Goal: Transaction & Acquisition: Book appointment/travel/reservation

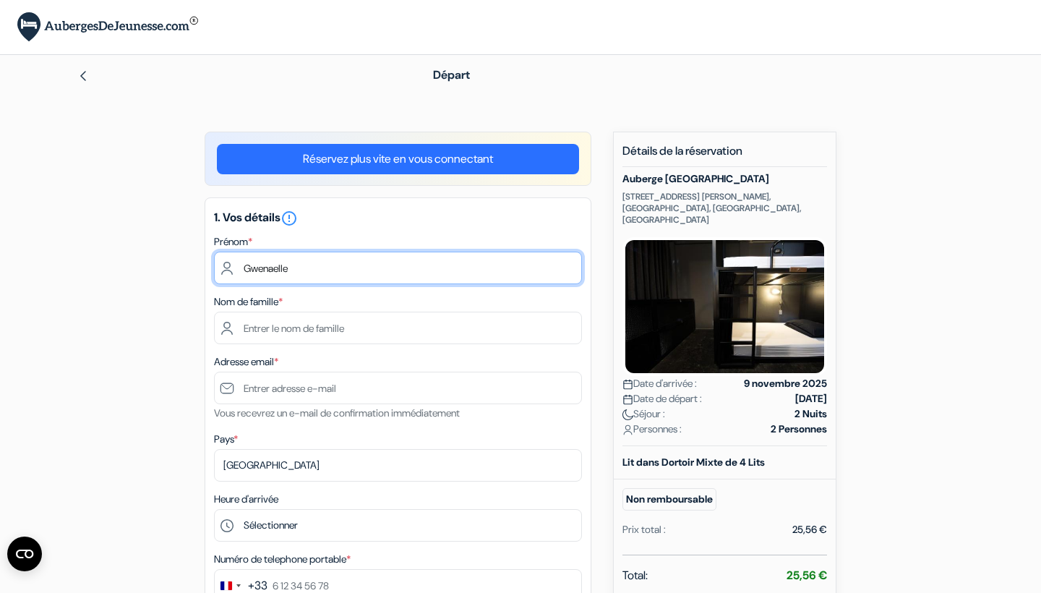
type input "Gwenaelle"
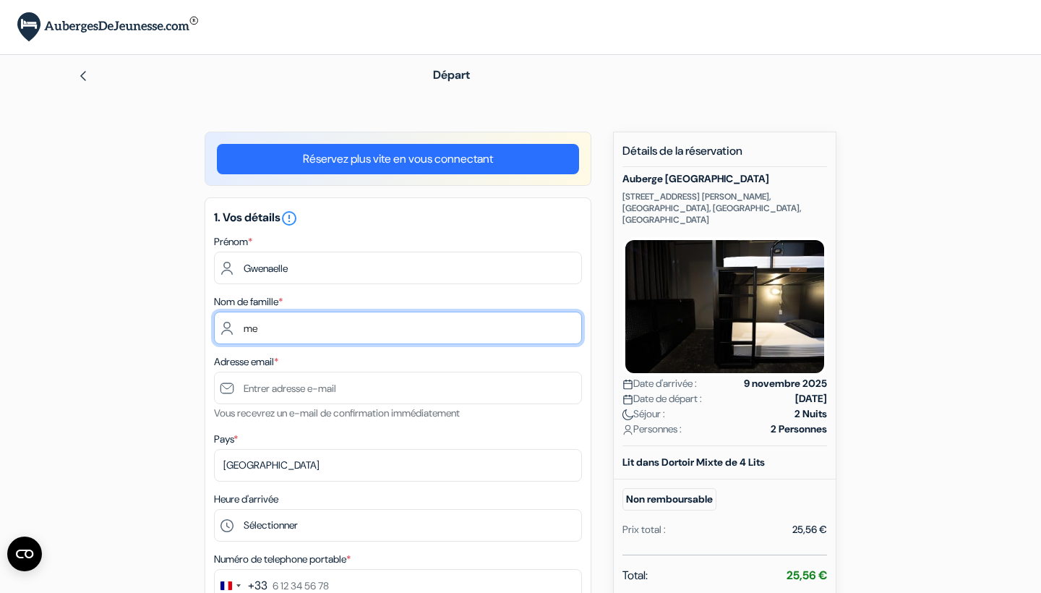
type input "m"
type input "MENDONCA"
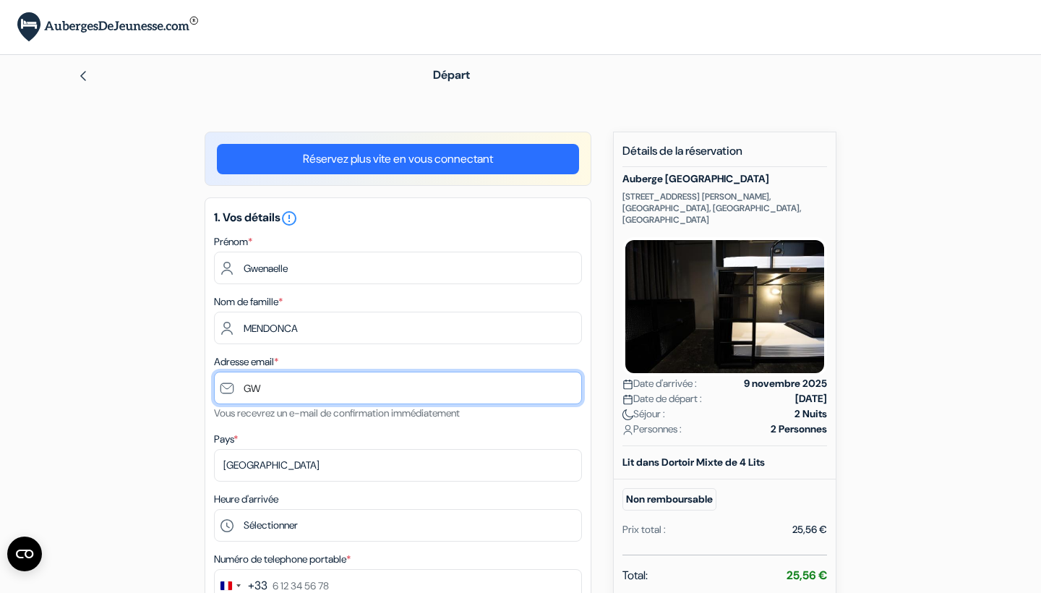
type input "G"
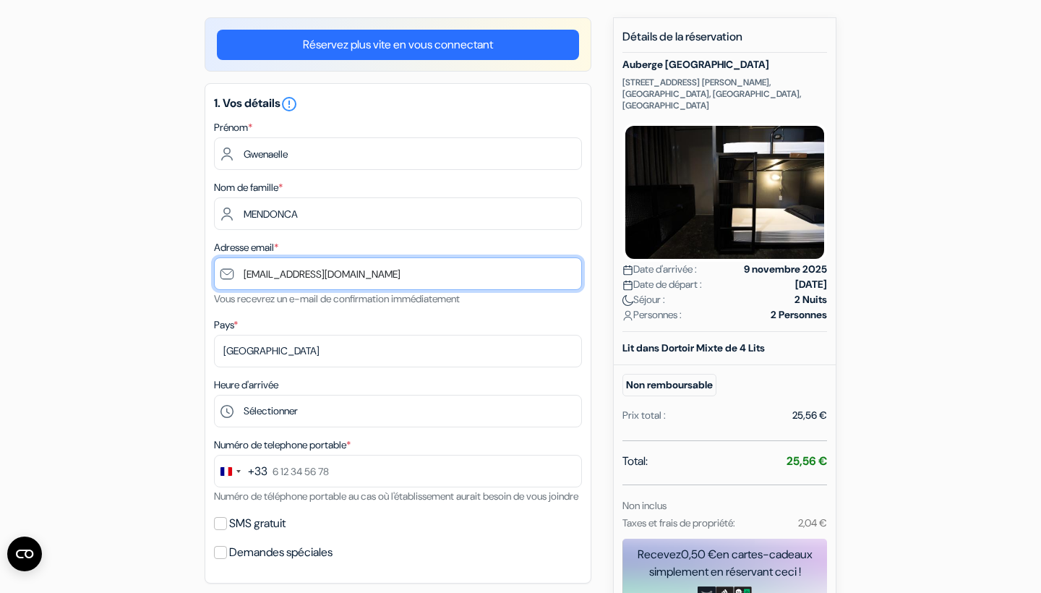
scroll to position [147, 0]
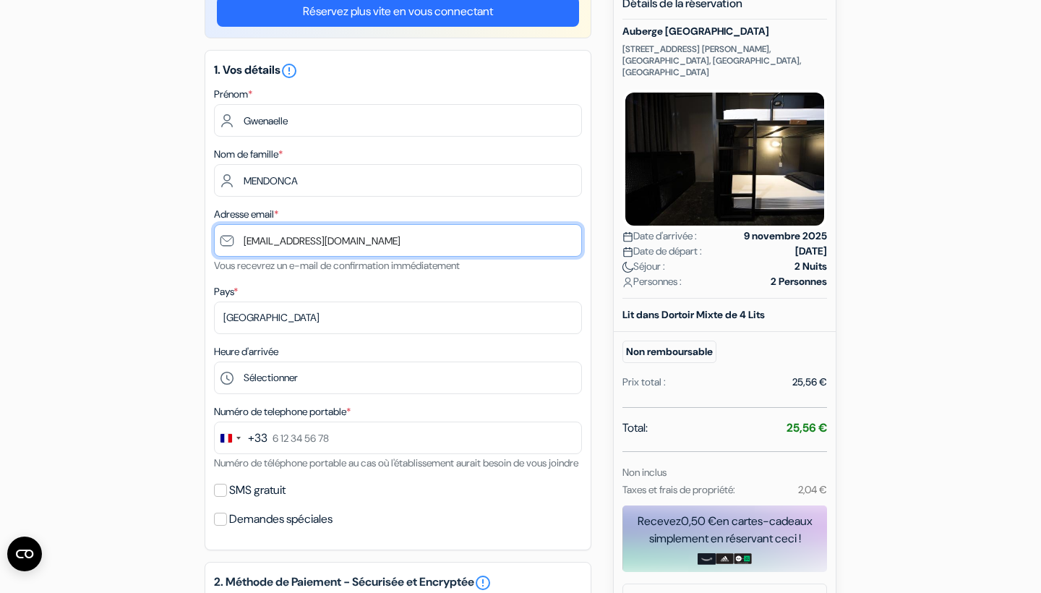
type input "[EMAIL_ADDRESS][DOMAIN_NAME]"
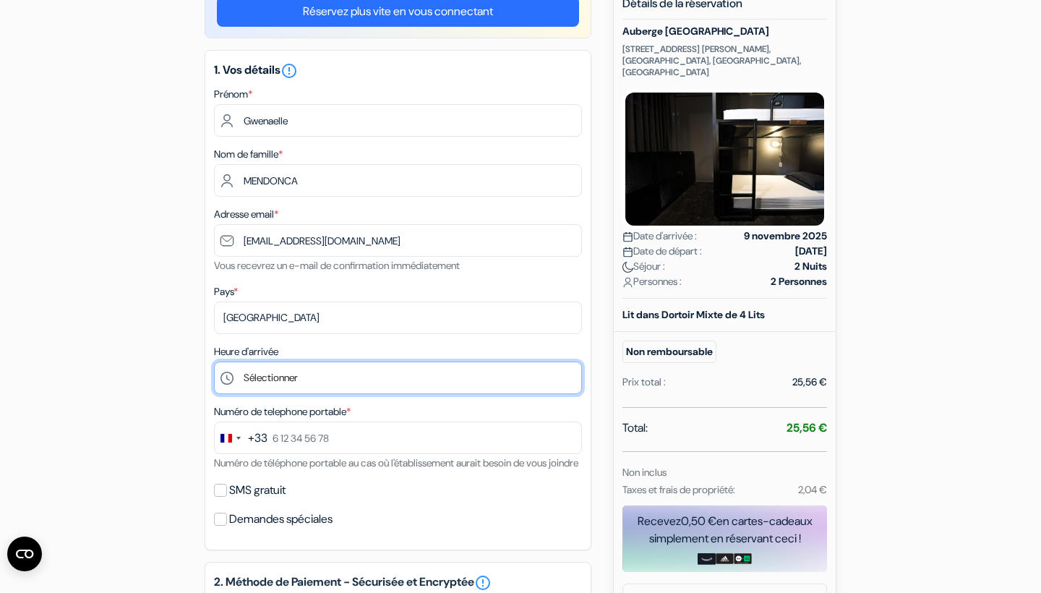
select select "14"
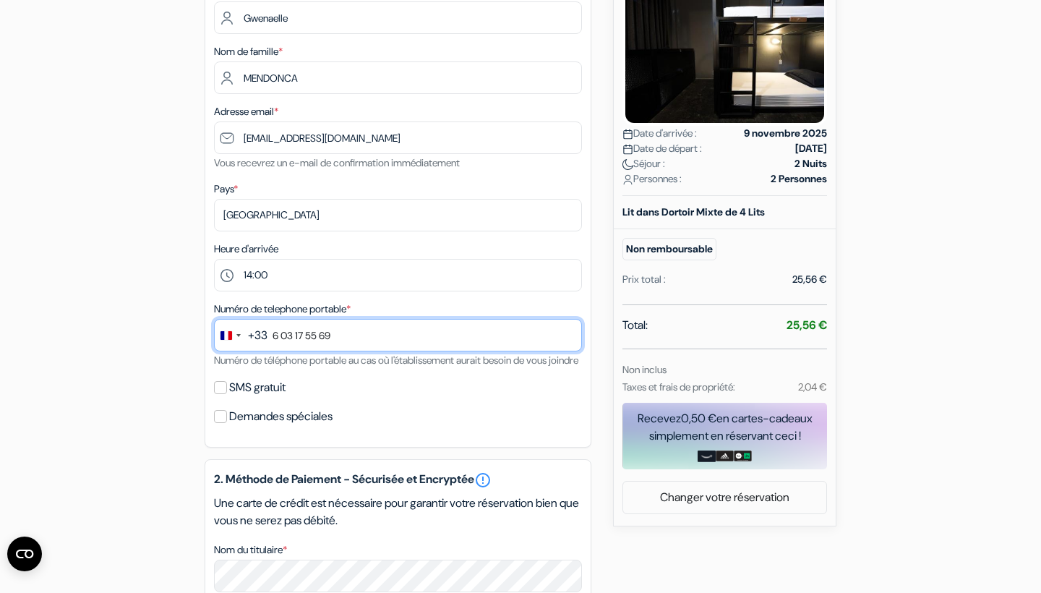
scroll to position [260, 0]
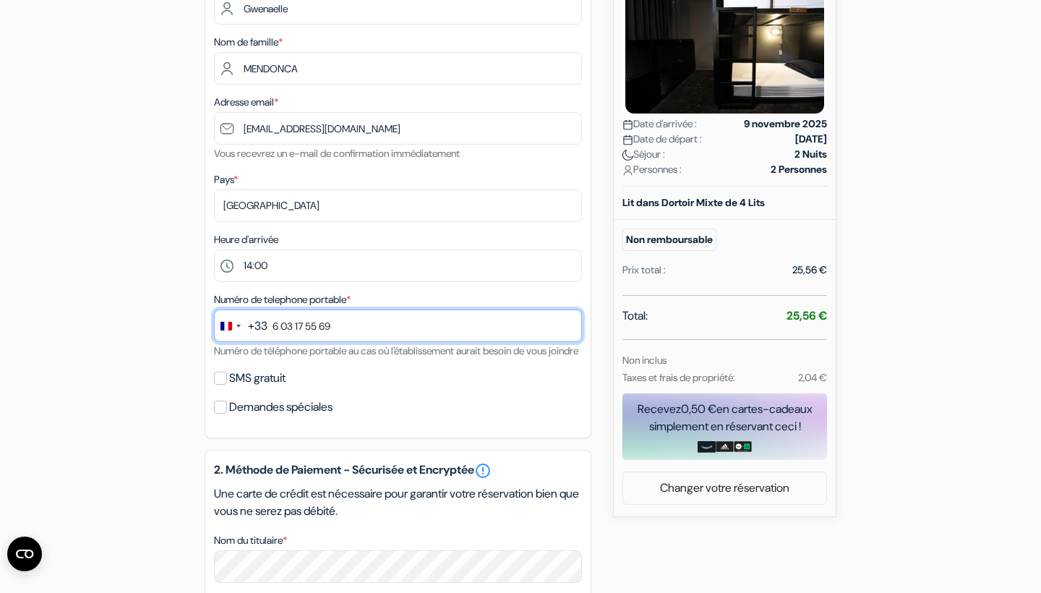
type input "6 03 17 55 69"
click at [219, 385] on input "SMS gratuit" at bounding box center [220, 378] width 13 height 13
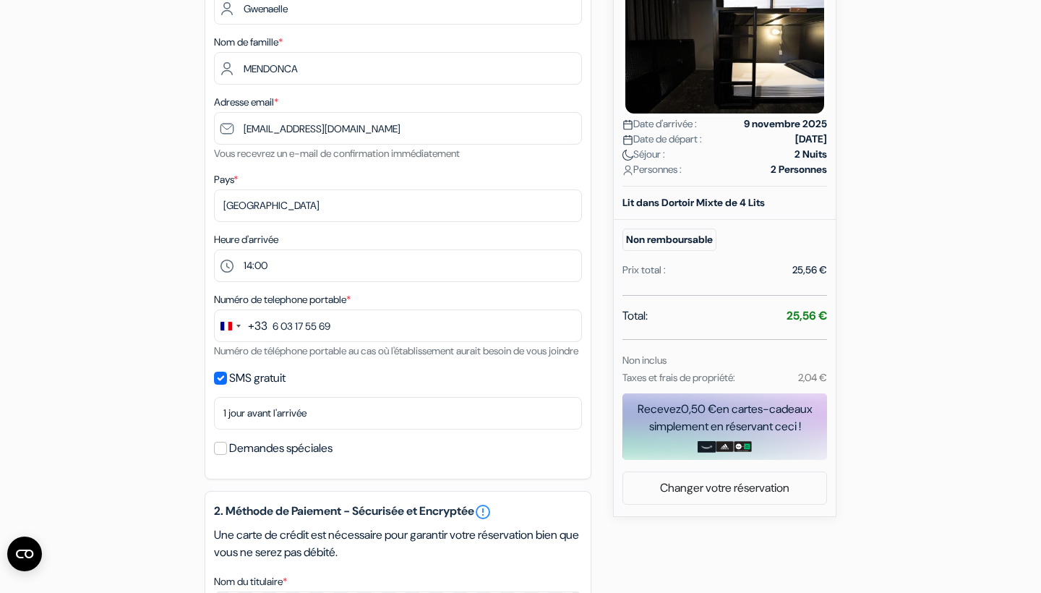
click at [221, 385] on input "SMS gratuit" at bounding box center [220, 378] width 13 height 13
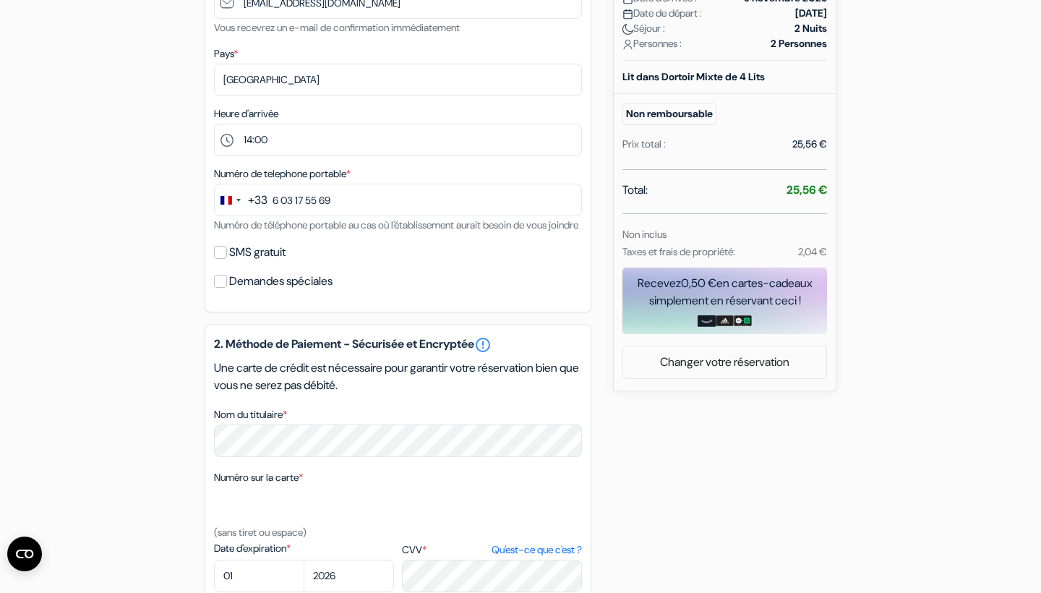
scroll to position [385, 0]
click at [215, 259] on input "SMS gratuit" at bounding box center [220, 252] width 13 height 13
checkbox input "true"
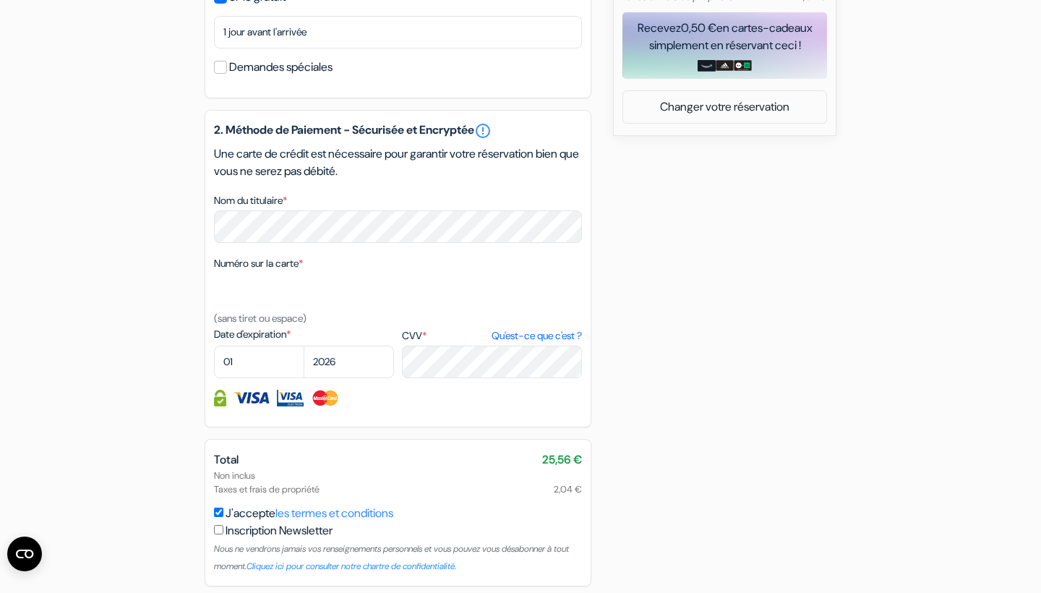
scroll to position [651, 0]
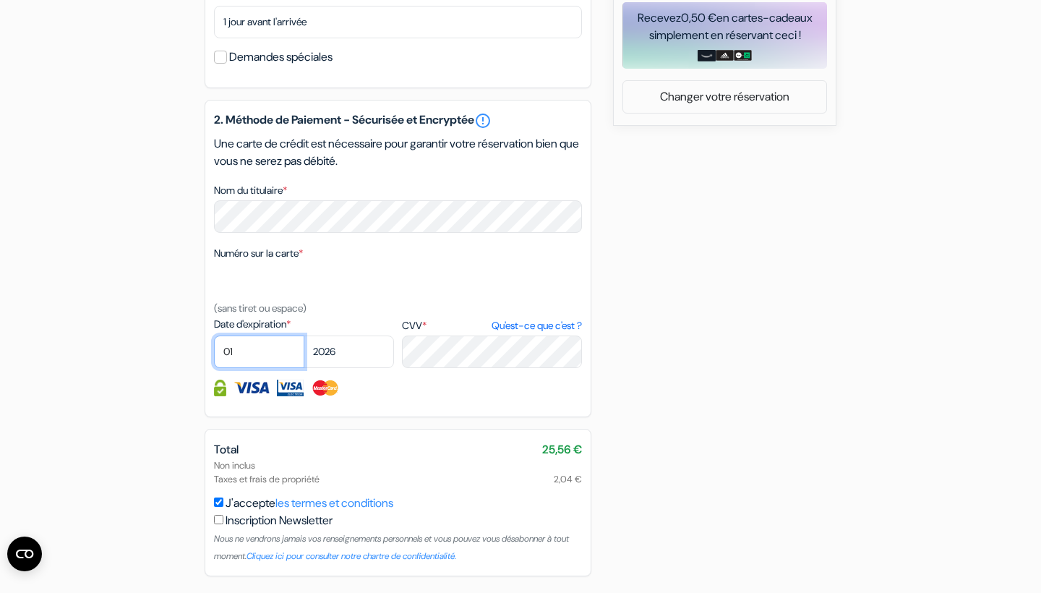
select select "11"
select select "2027"
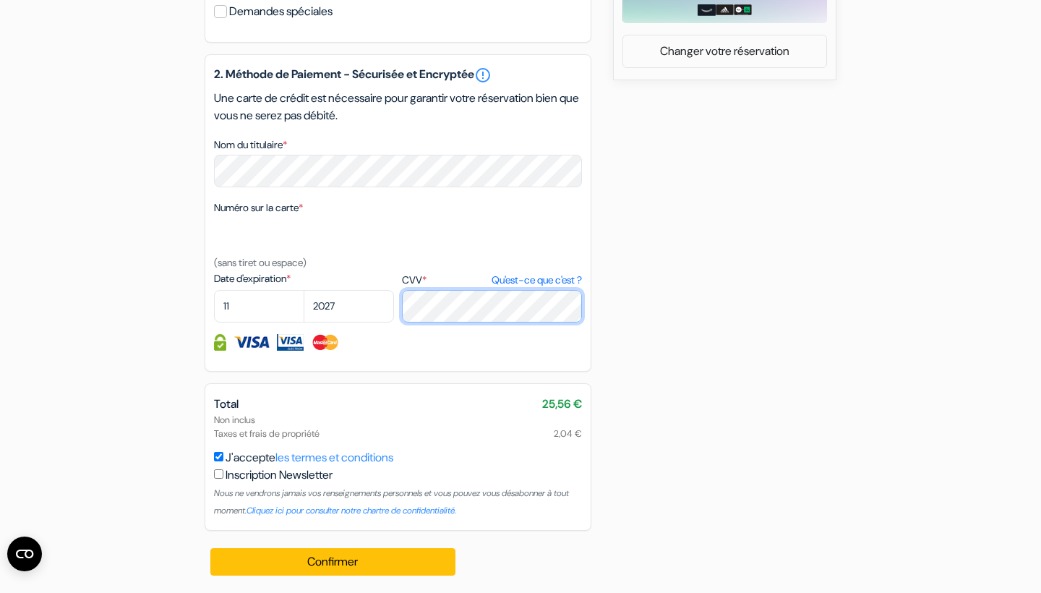
scroll to position [714, 0]
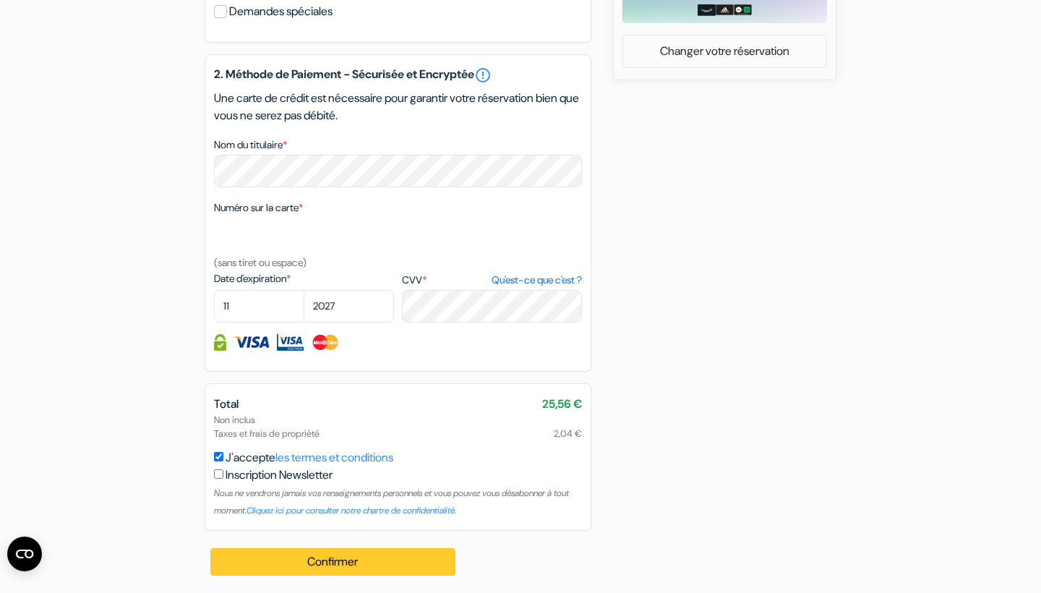
click at [390, 558] on button "Confirmer Loading..." at bounding box center [332, 561] width 245 height 27
click at [374, 562] on button "Confirmer Loading..." at bounding box center [332, 561] width 245 height 27
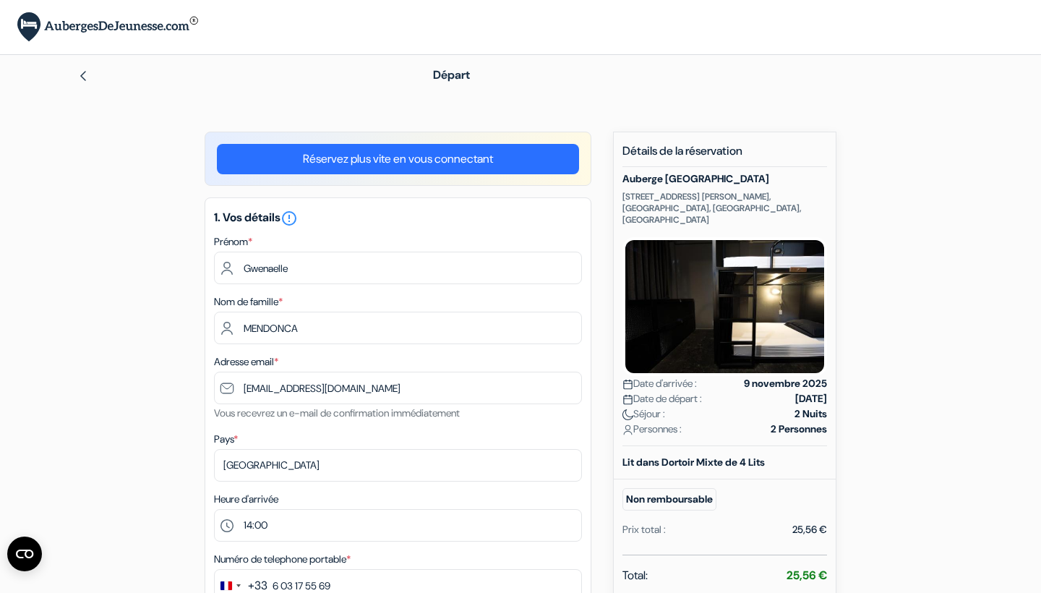
scroll to position [0, 0]
